Goal: Task Accomplishment & Management: Manage account settings

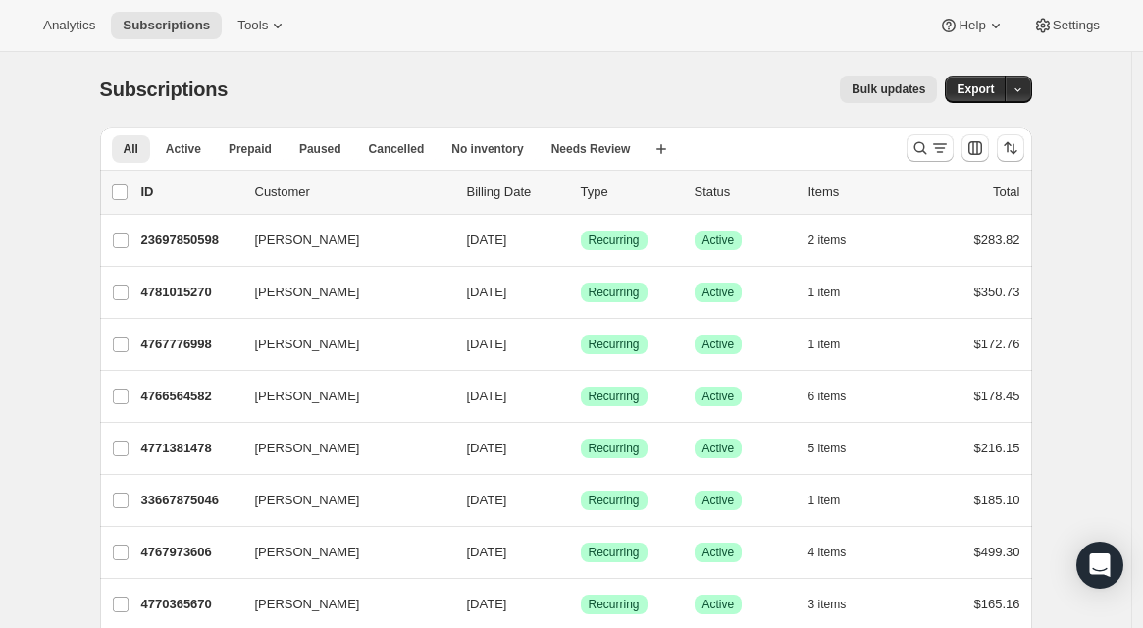
click at [301, 191] on p "Customer" at bounding box center [353, 193] width 196 height 20
click at [930, 148] on icon "Search and filter results" at bounding box center [921, 148] width 20 height 20
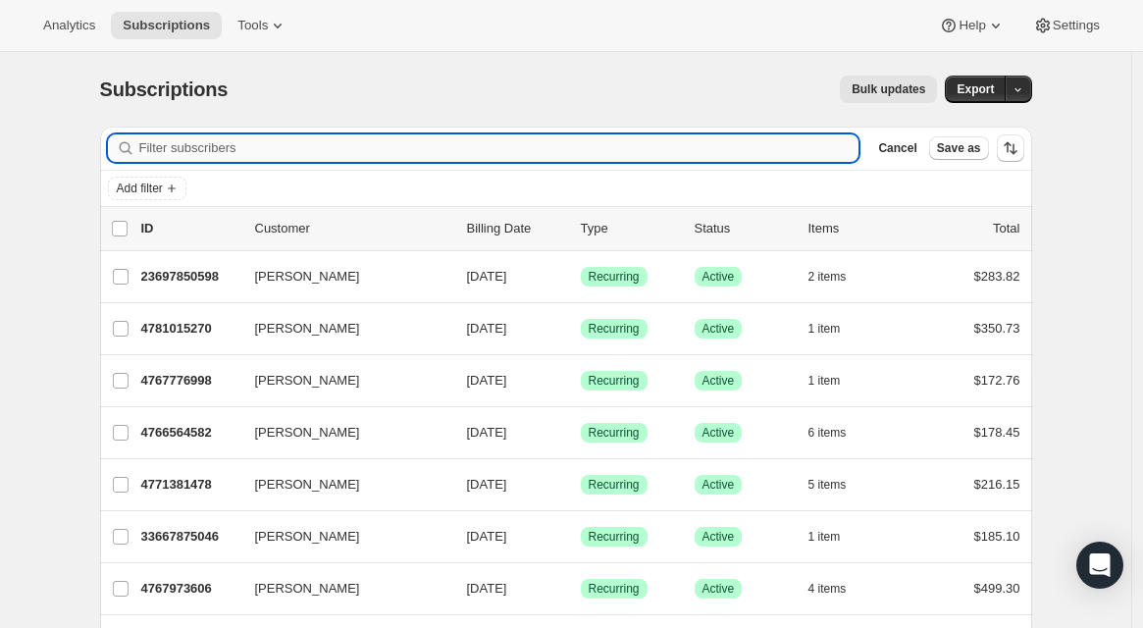
paste input "[PERSON_NAME]"
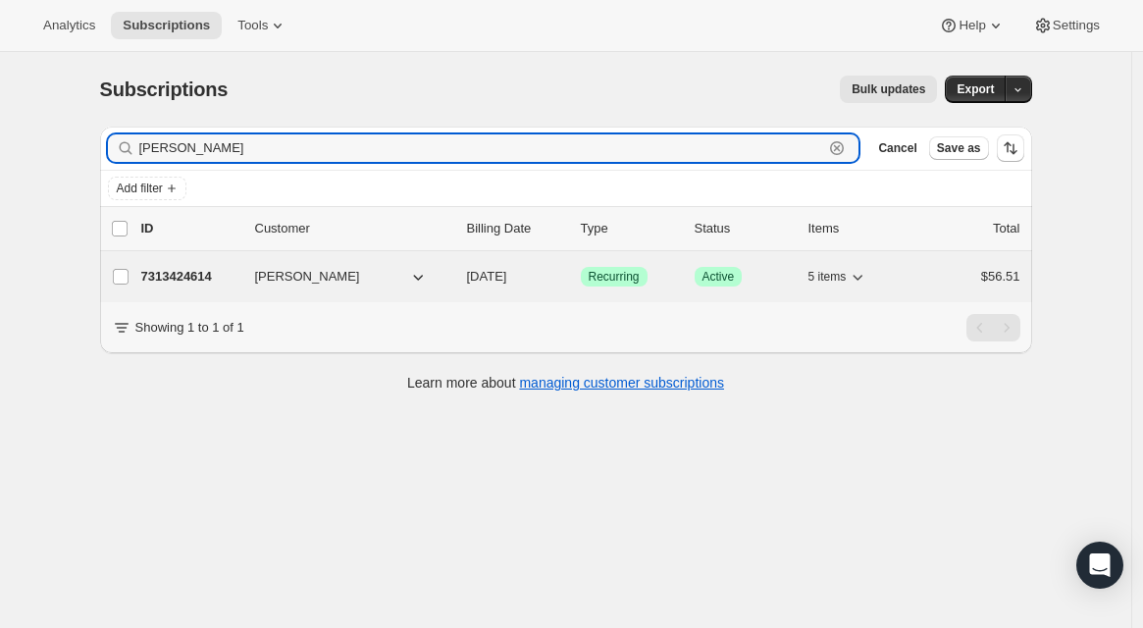
type input "[PERSON_NAME]"
click at [216, 280] on p "7313424614" at bounding box center [190, 277] width 98 height 20
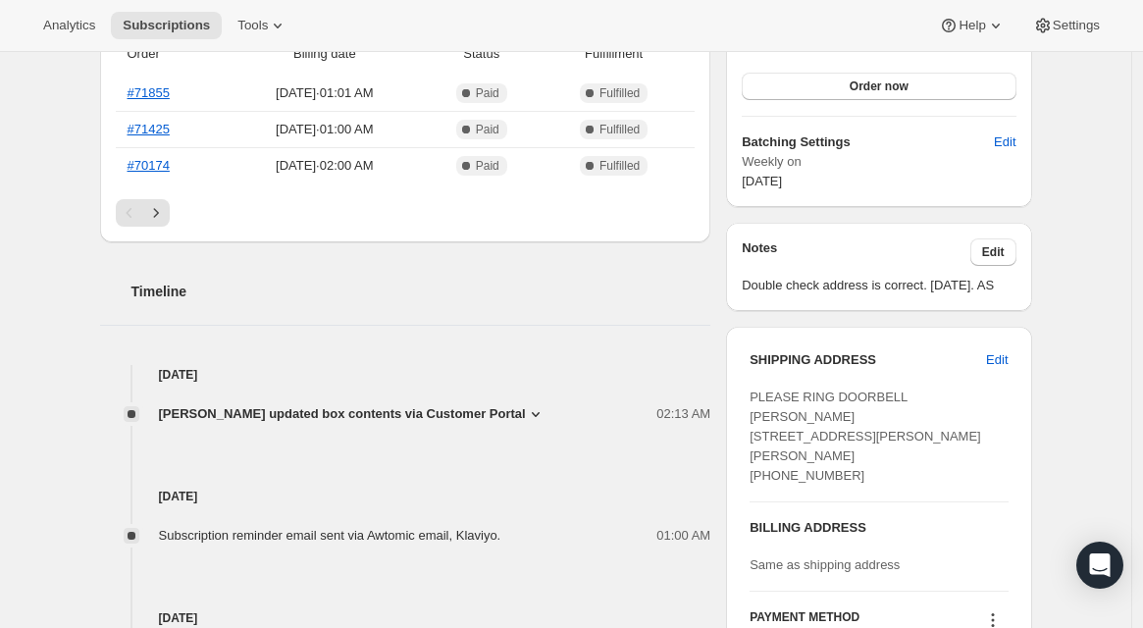
scroll to position [654, 0]
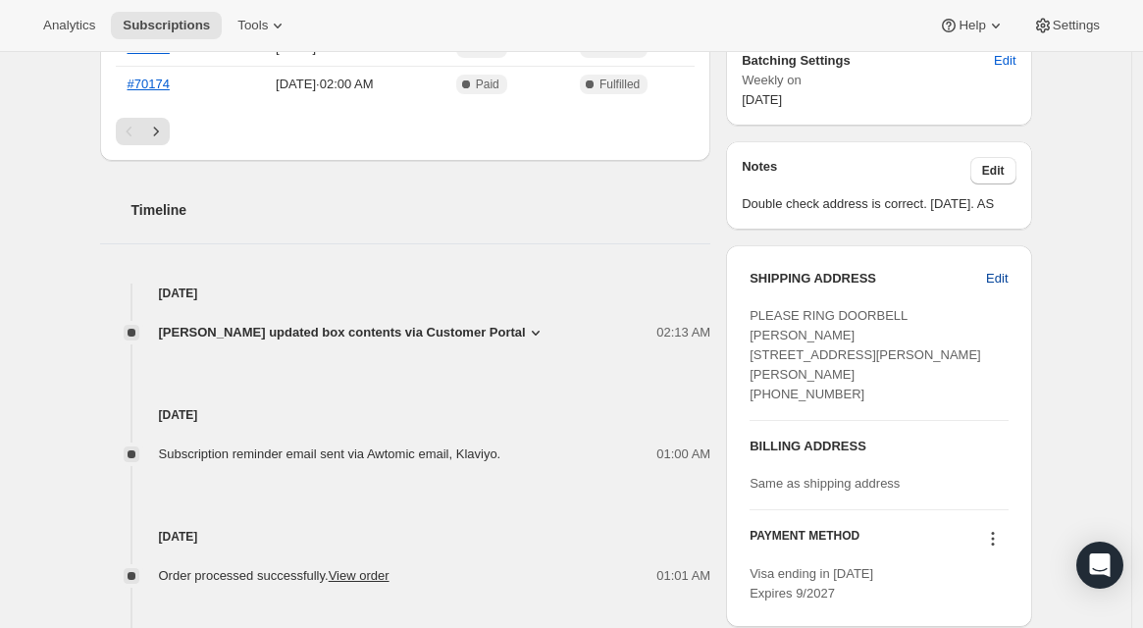
click at [1006, 289] on span "Edit" at bounding box center [997, 279] width 22 height 20
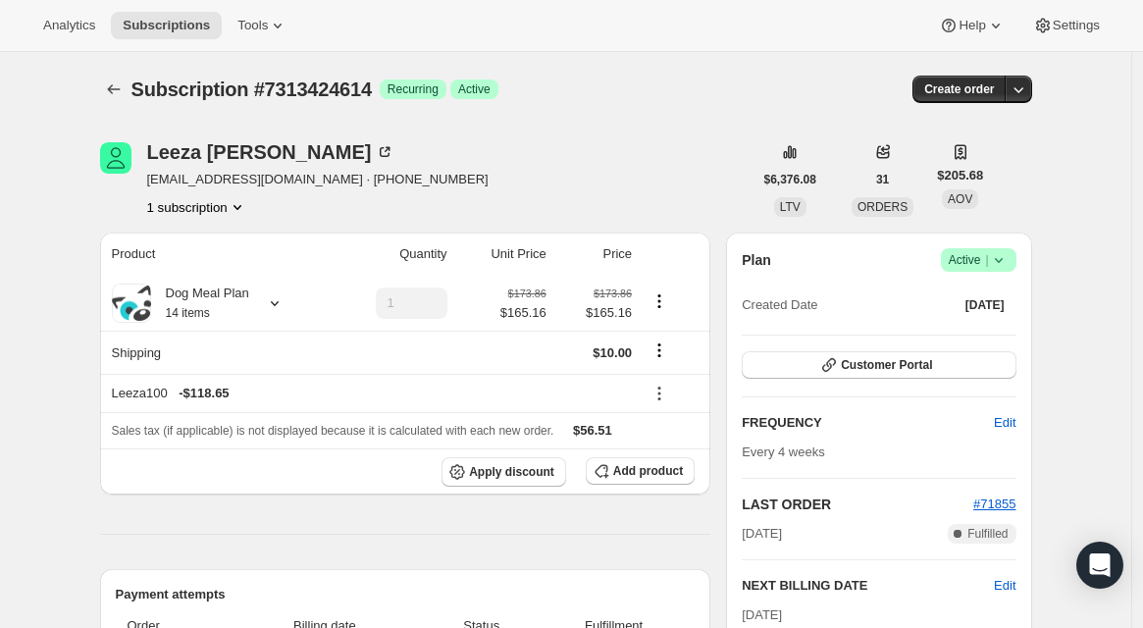
select select "QC"
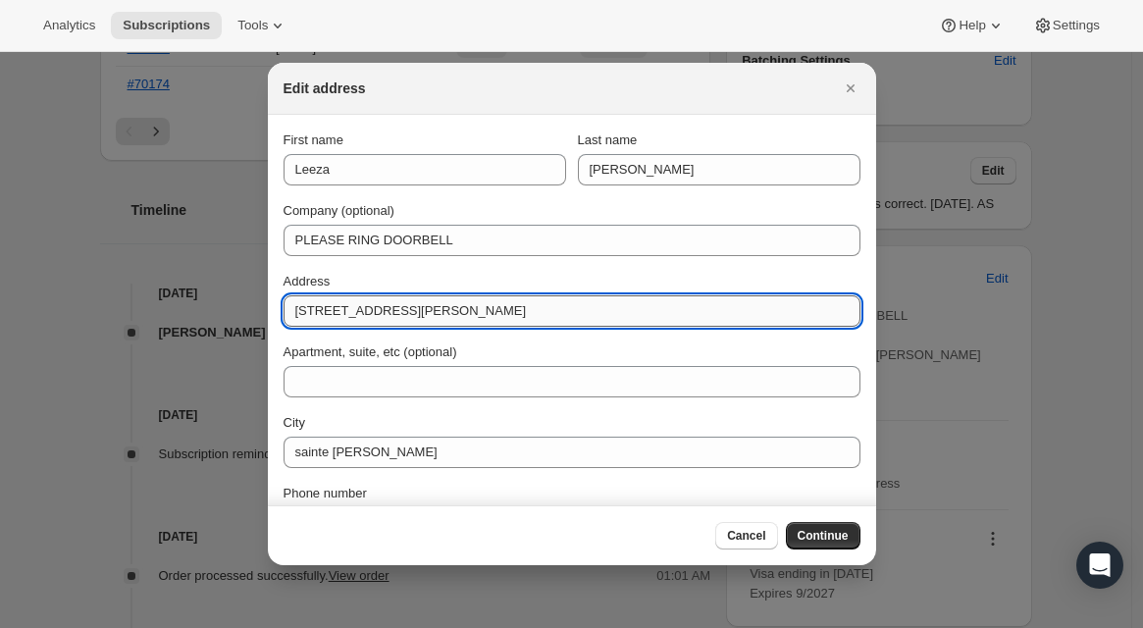
paste input "[STREET_ADDRESS][PERSON_NAME]"
drag, startPoint x: 422, startPoint y: 312, endPoint x: 276, endPoint y: 309, distance: 146.3
click at [276, 309] on section "First name [PERSON_NAME] Last name Pousoulidis Company (optional) PLEASE RING D…" at bounding box center [572, 370] width 608 height 510
type input "[STREET_ADDRESS][PERSON_NAME]"
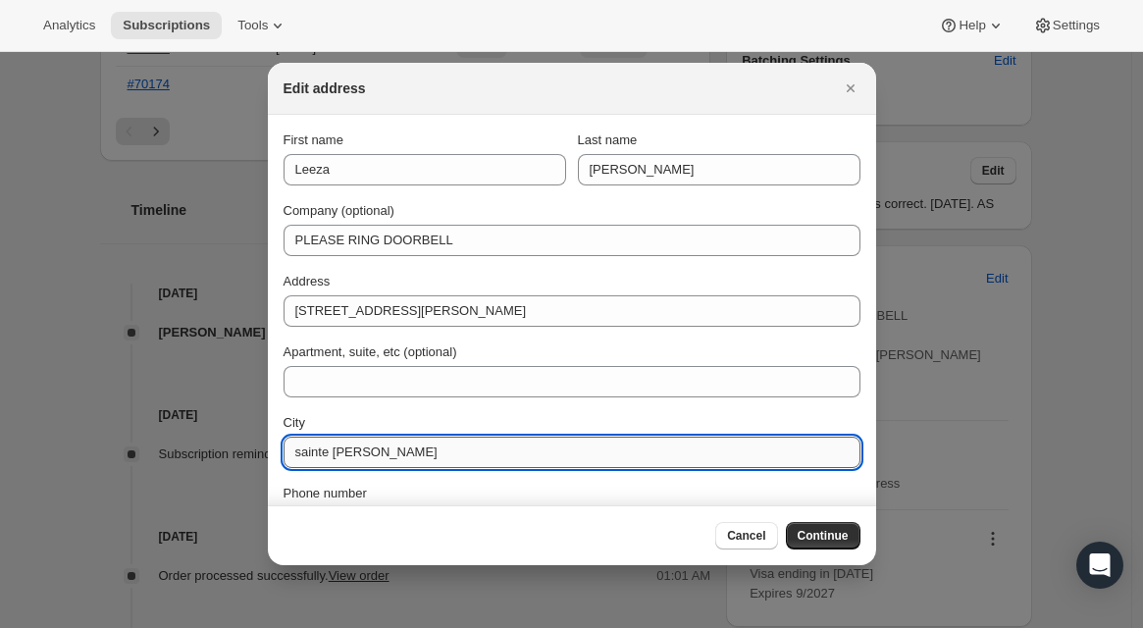
click at [376, 454] on input "sainte [PERSON_NAME]" at bounding box center [572, 452] width 577 height 31
type input "[GEOGRAPHIC_DATA]"
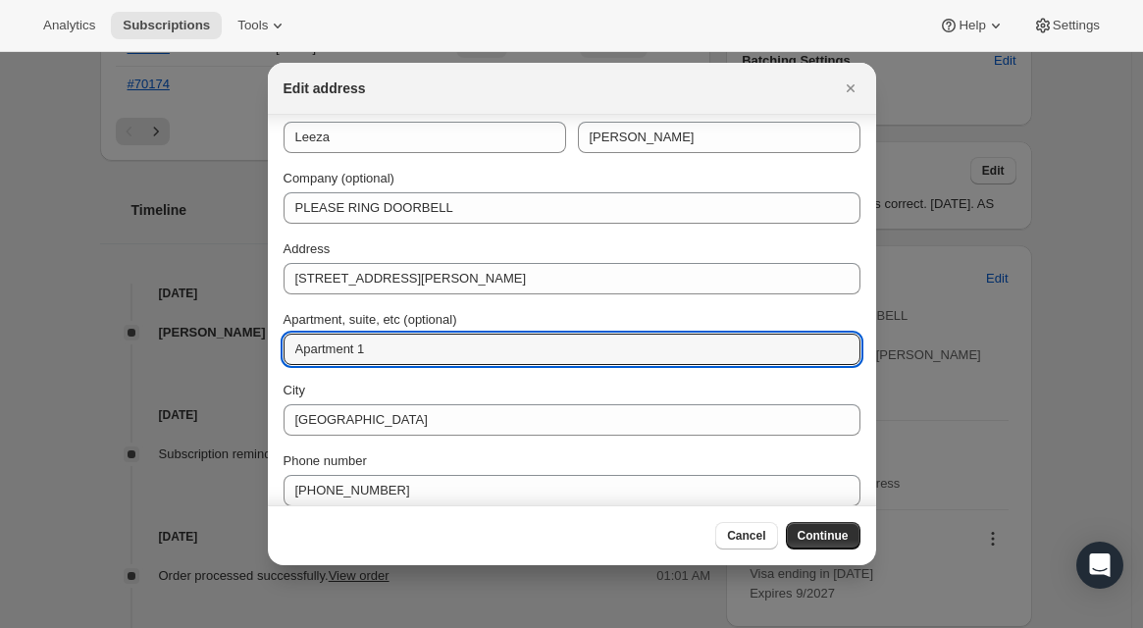
scroll to position [120, 0]
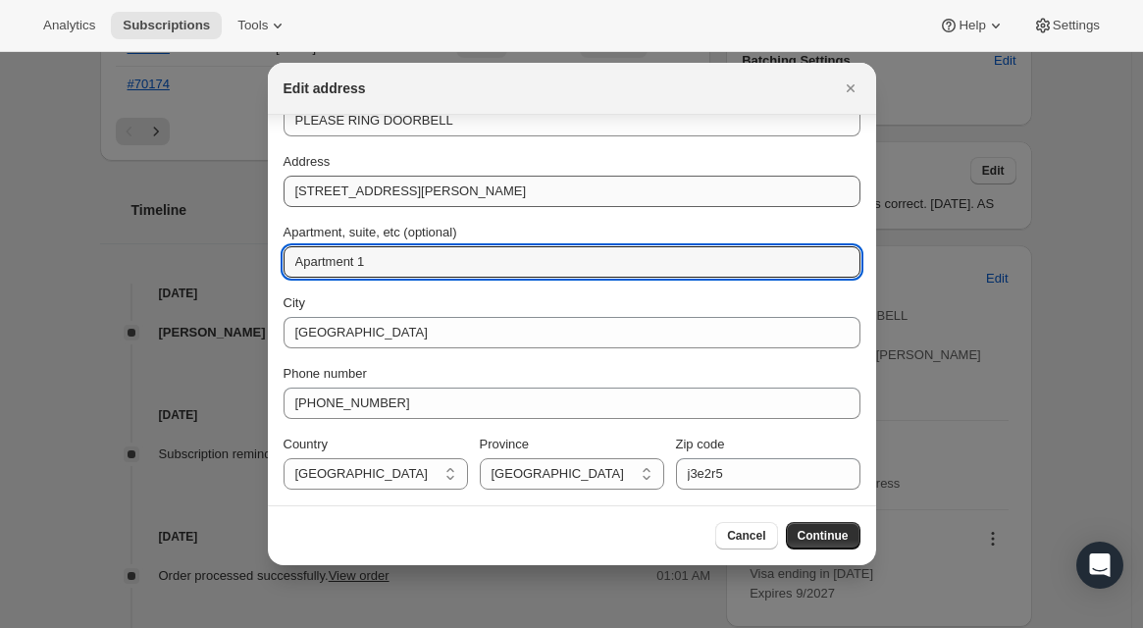
type input "Apartment 1"
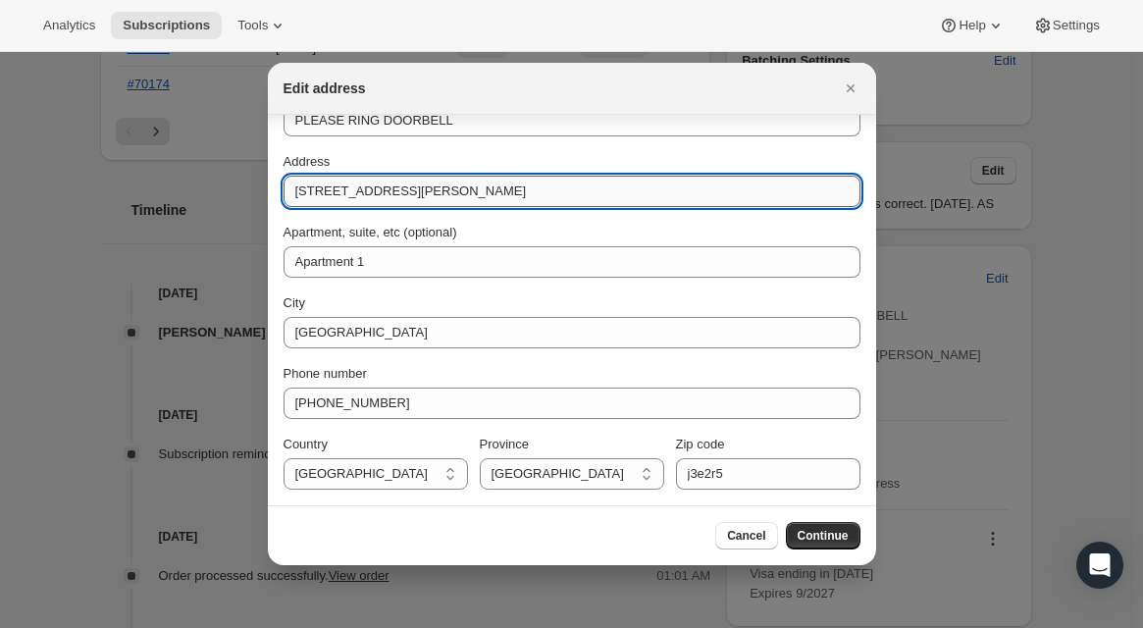
drag, startPoint x: 500, startPoint y: 190, endPoint x: 585, endPoint y: 193, distance: 84.4
click at [585, 193] on input "[STREET_ADDRESS][PERSON_NAME]" at bounding box center [572, 191] width 577 height 31
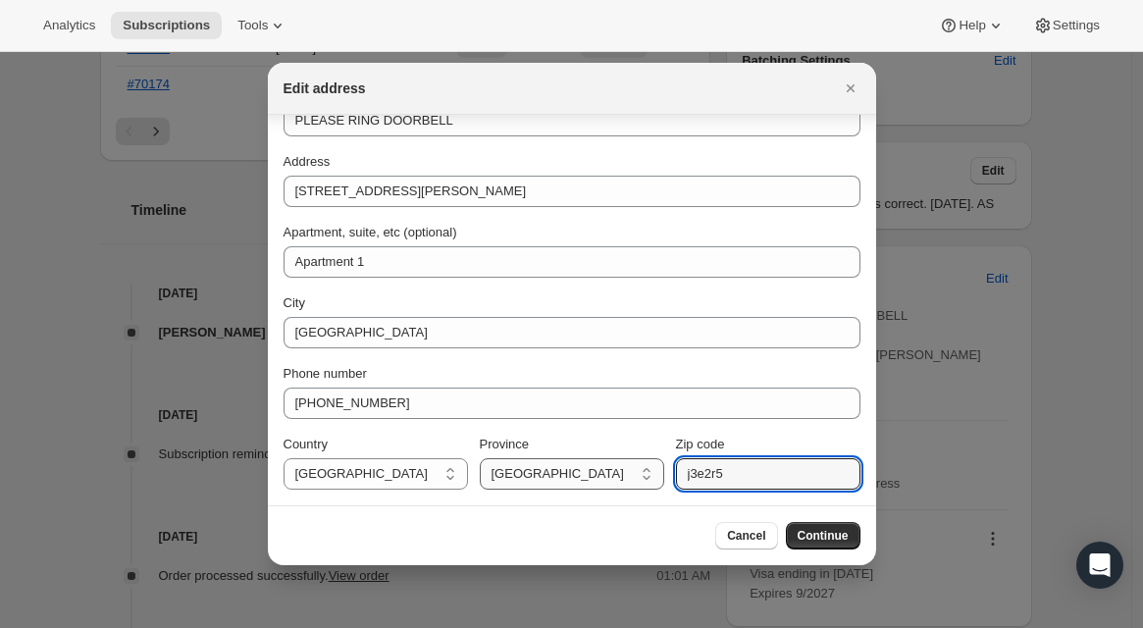
drag, startPoint x: 731, startPoint y: 481, endPoint x: 654, endPoint y: 476, distance: 77.7
paste input "H3N 1 Z7"
type input "H3N 1 Z7"
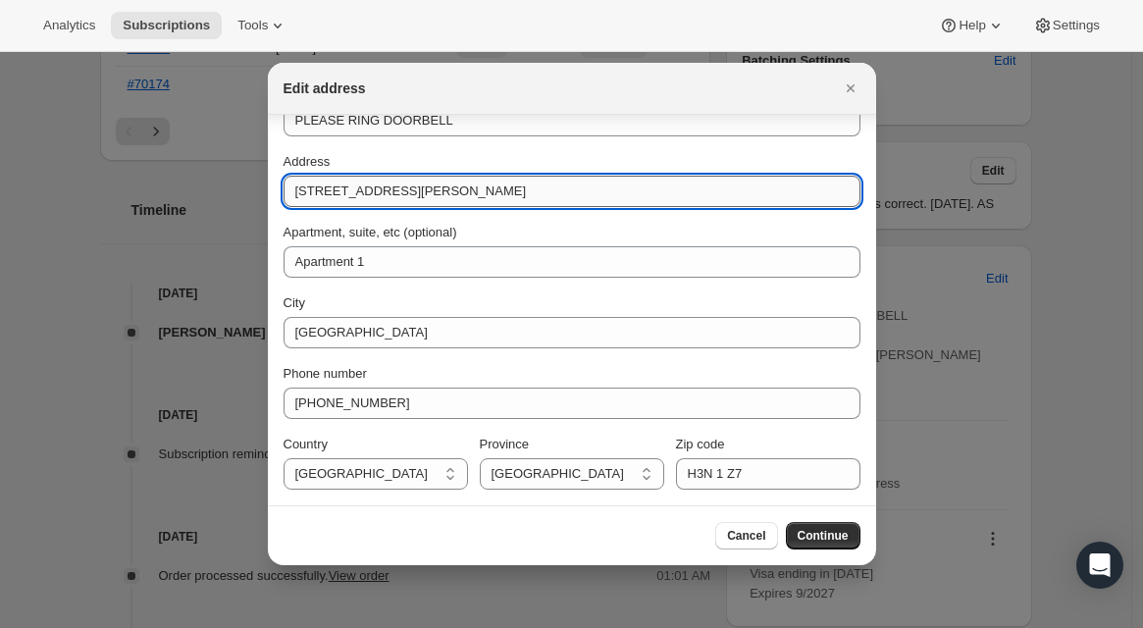
drag, startPoint x: 410, startPoint y: 193, endPoint x: 597, endPoint y: 198, distance: 186.5
click at [597, 198] on input "[STREET_ADDRESS][PERSON_NAME]" at bounding box center [572, 191] width 577 height 31
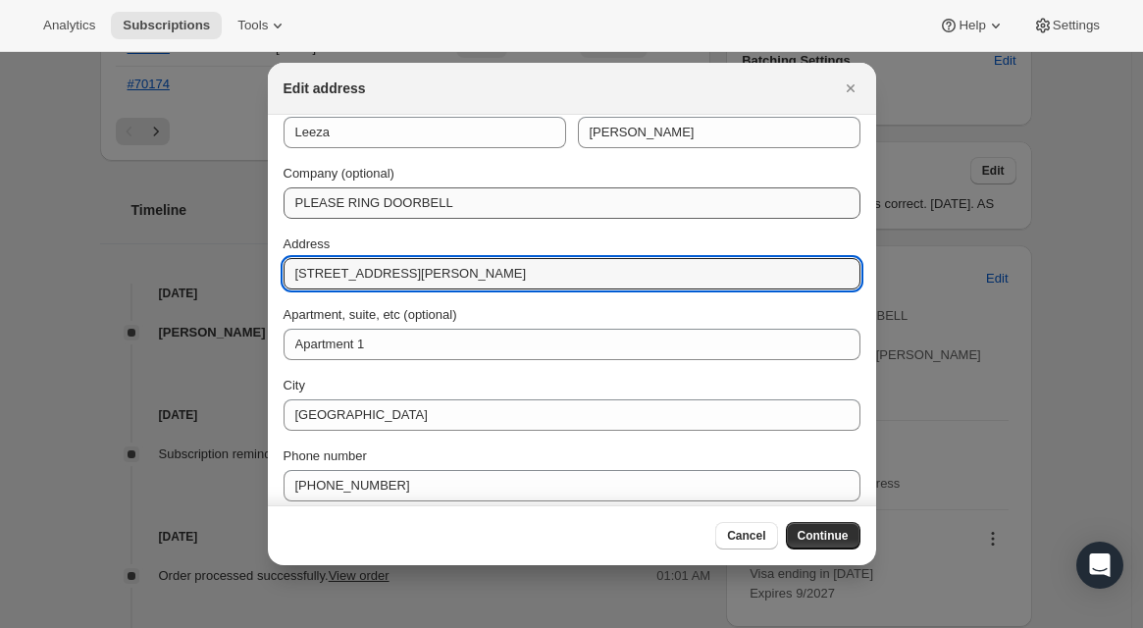
scroll to position [0, 0]
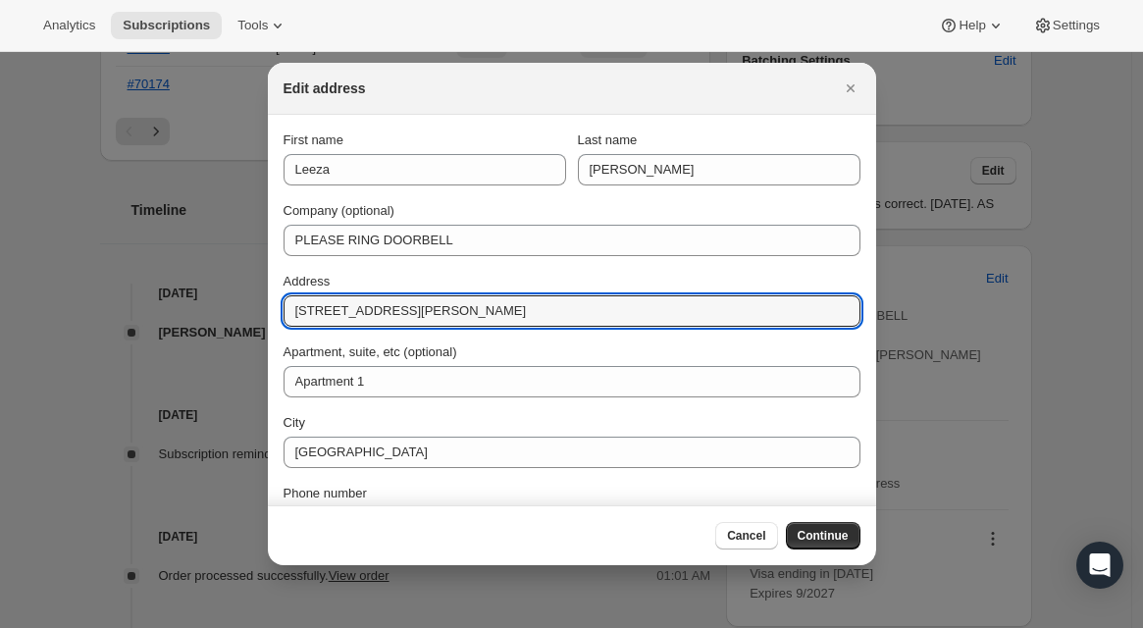
type input "[STREET_ADDRESS][PERSON_NAME]"
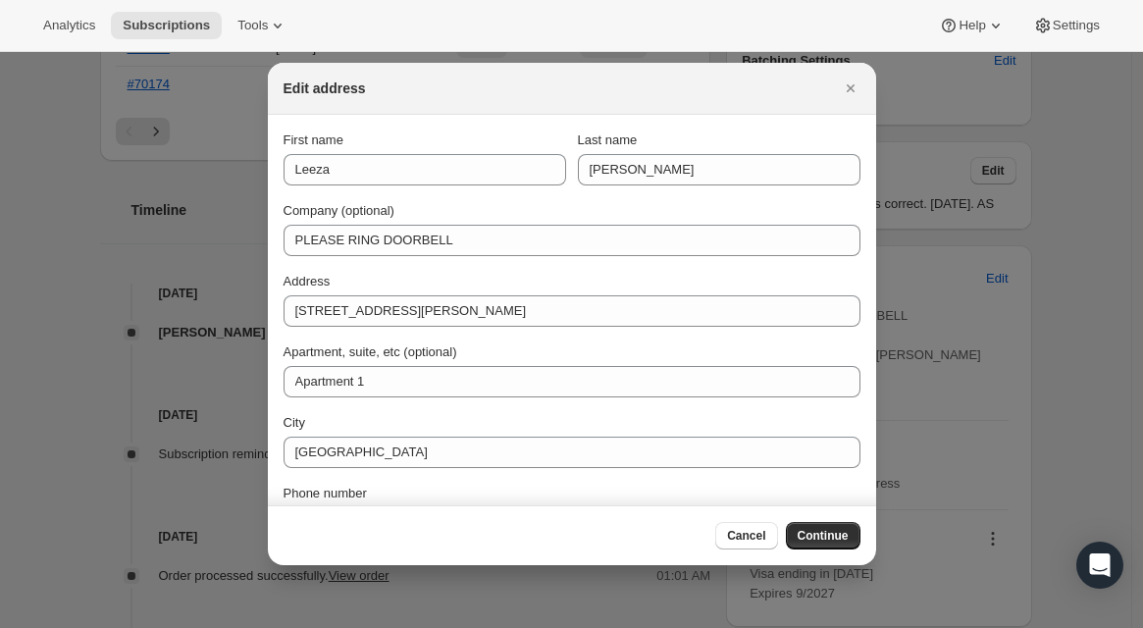
click at [511, 267] on div "First name [PERSON_NAME] Last name Pousoulidis Company (optional) PLEASE RING D…" at bounding box center [572, 370] width 577 height 479
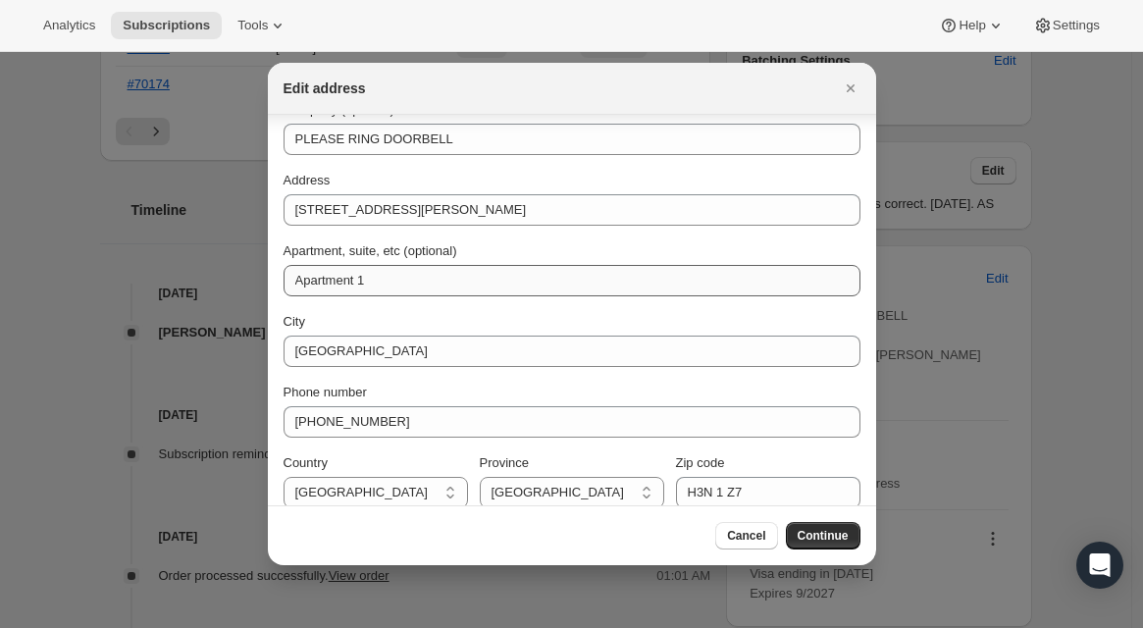
scroll to position [120, 0]
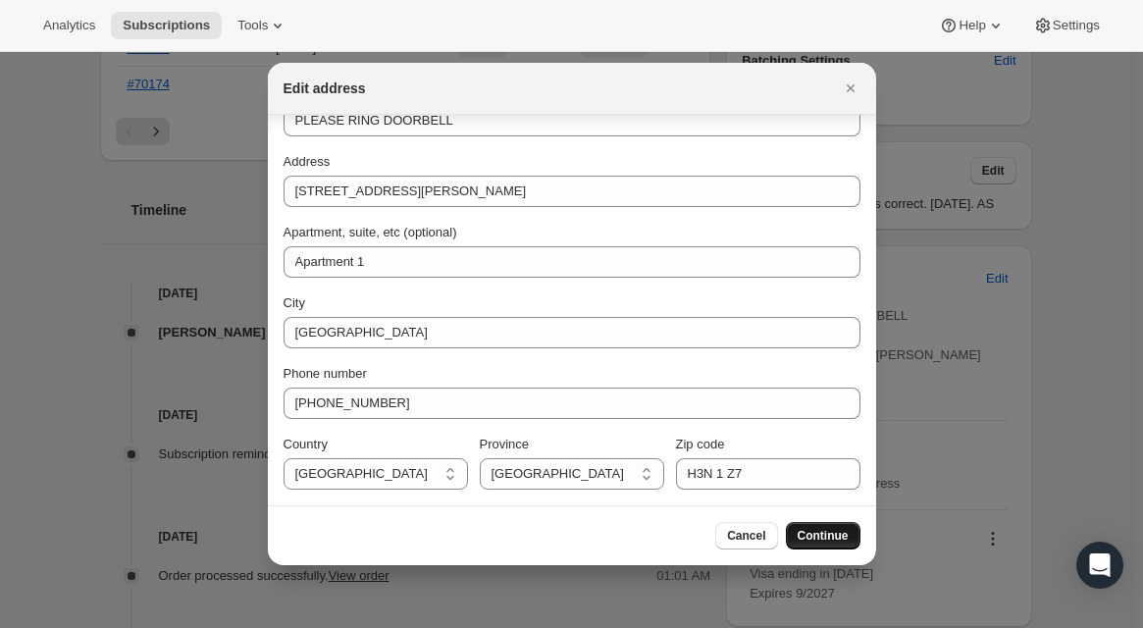
click at [808, 542] on span "Continue" at bounding box center [823, 536] width 51 height 16
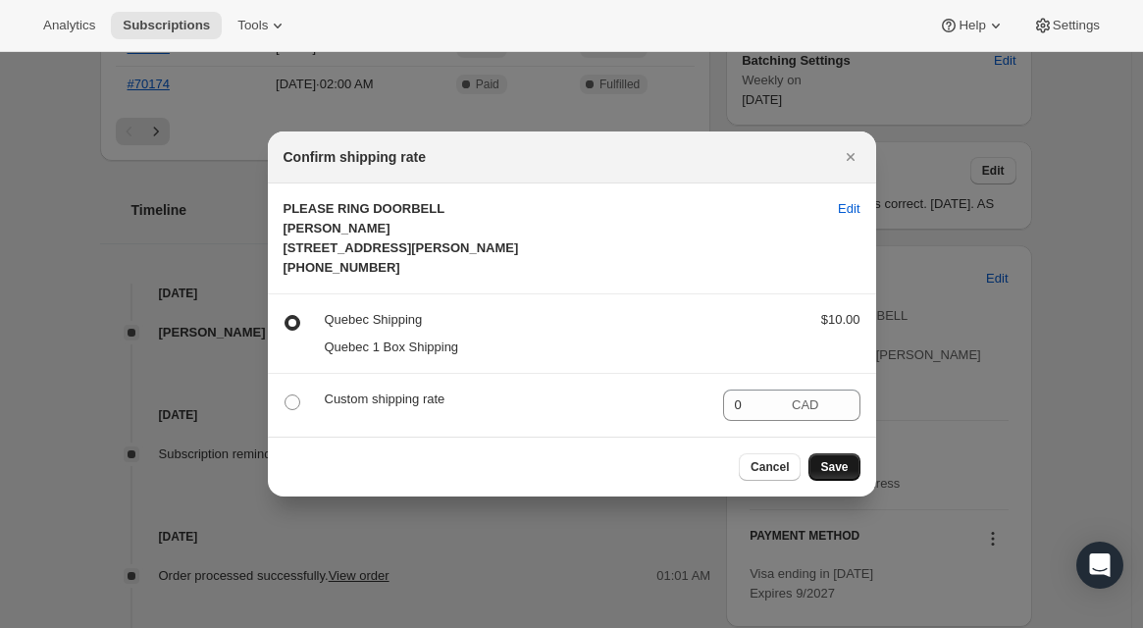
click at [853, 481] on button "Save" at bounding box center [834, 466] width 51 height 27
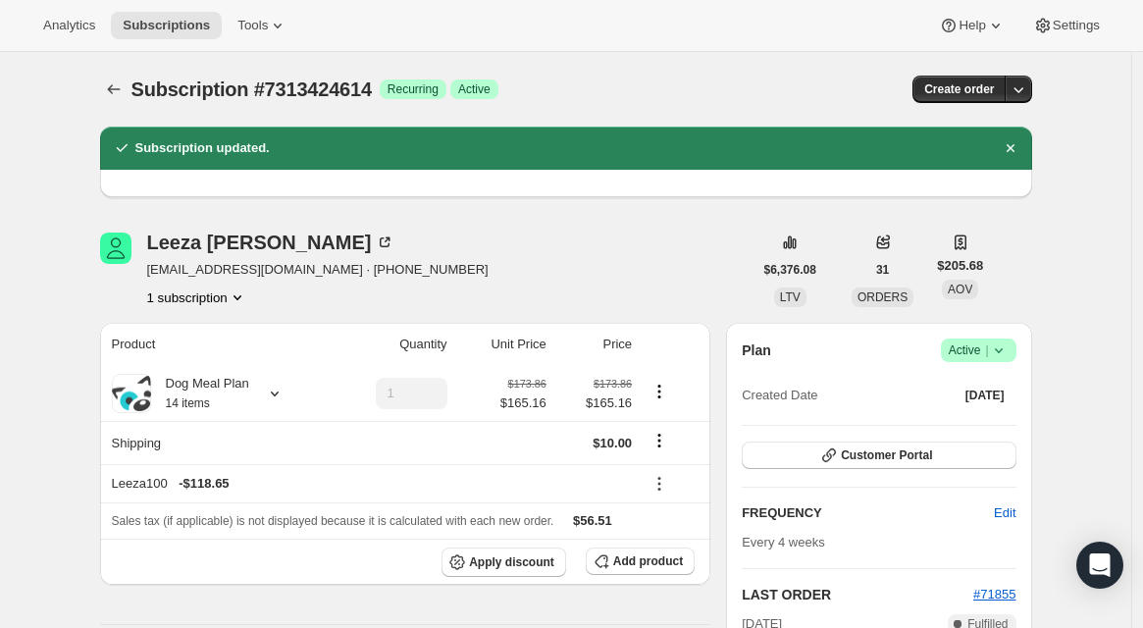
click at [239, 264] on span "[EMAIL_ADDRESS][DOMAIN_NAME] · [PHONE_NUMBER]" at bounding box center [318, 270] width 342 height 20
drag, startPoint x: 150, startPoint y: 249, endPoint x: 318, endPoint y: 240, distance: 168.0
click at [318, 240] on div "[PERSON_NAME] [PERSON_NAME][EMAIL_ADDRESS][DOMAIN_NAME] · [PHONE_NUMBER] 1 subs…" at bounding box center [426, 270] width 653 height 75
click at [168, 280] on div "[PERSON_NAME] [PERSON_NAME][EMAIL_ADDRESS][DOMAIN_NAME] · [PHONE_NUMBER] 1 subs…" at bounding box center [318, 270] width 342 height 75
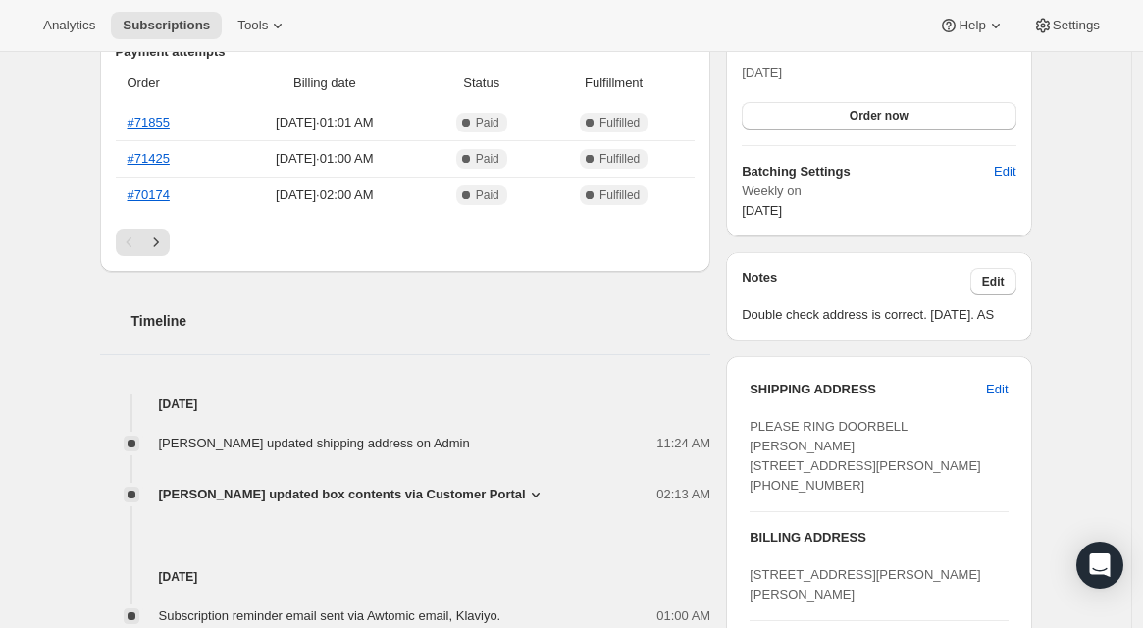
scroll to position [919, 0]
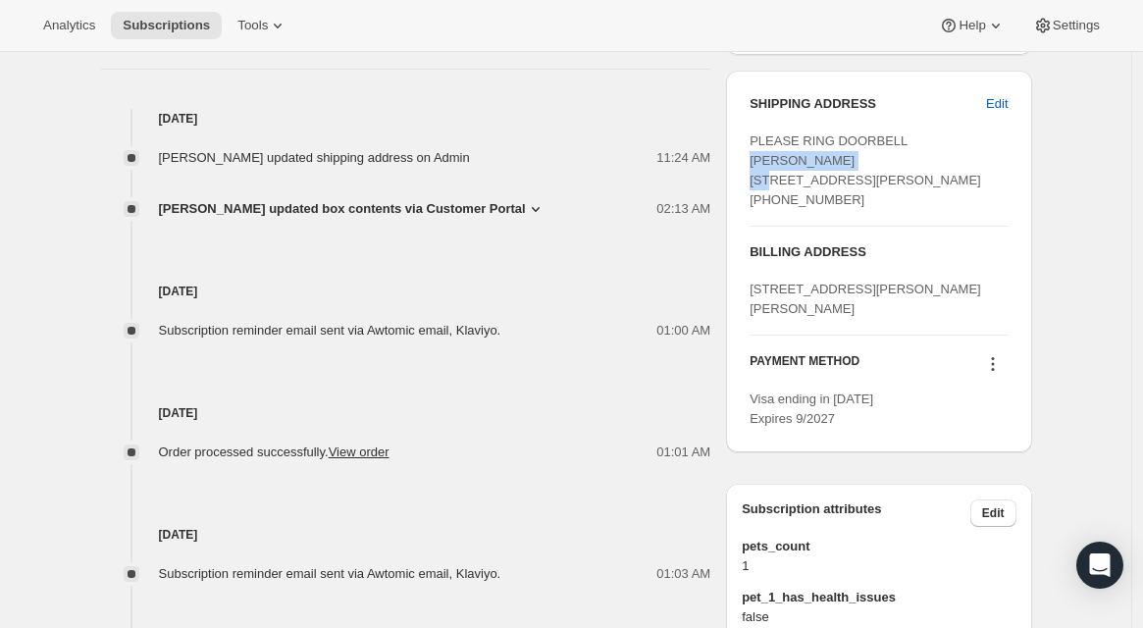
drag, startPoint x: 862, startPoint y: 181, endPoint x: 736, endPoint y: 184, distance: 125.6
click at [736, 184] on div "SHIPPING ADDRESS Edit PLEASE RING [PERSON_NAME] [STREET_ADDRESS][PERSON_NAME] […" at bounding box center [878, 262] width 305 height 382
copy span "[PERSON_NAME]"
